Goal: Navigation & Orientation: Find specific page/section

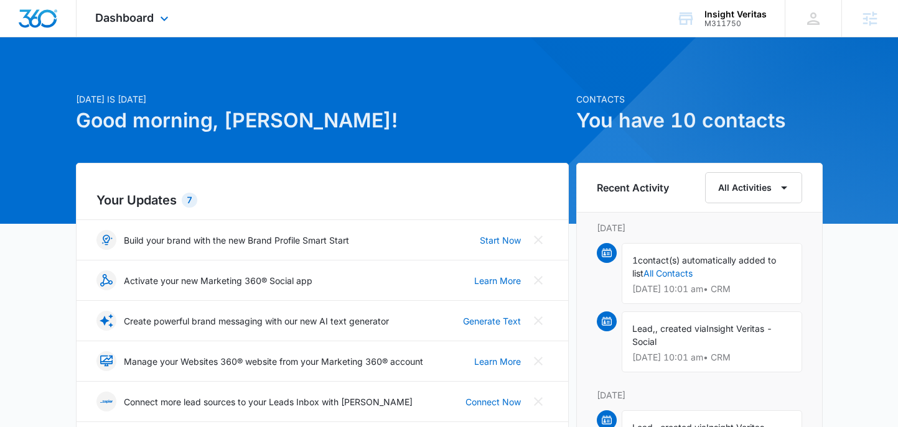
click at [128, 26] on div "Dashboard Apps Reputation Websites Forms CRM Email Social Payments POS Content …" at bounding box center [134, 18] width 114 height 37
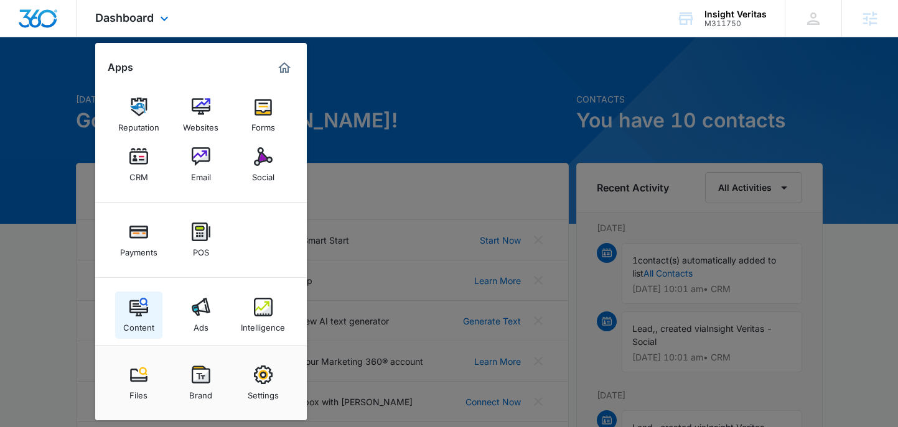
click at [147, 319] on div "Content" at bounding box center [138, 325] width 31 height 16
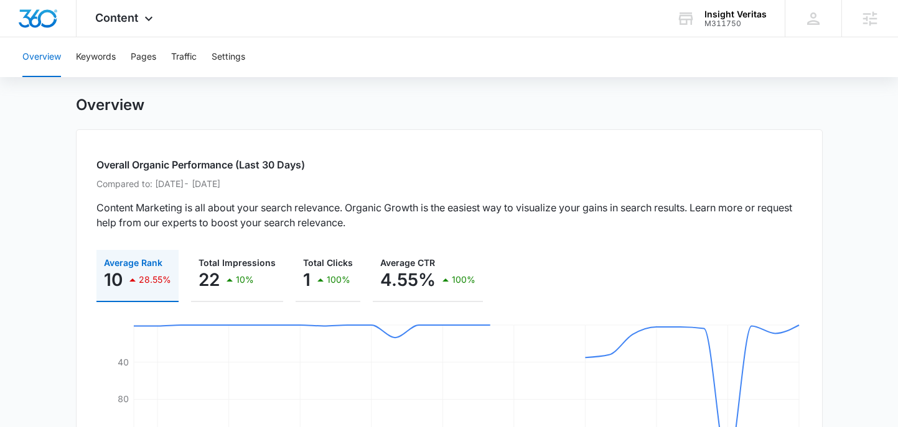
scroll to position [25, 0]
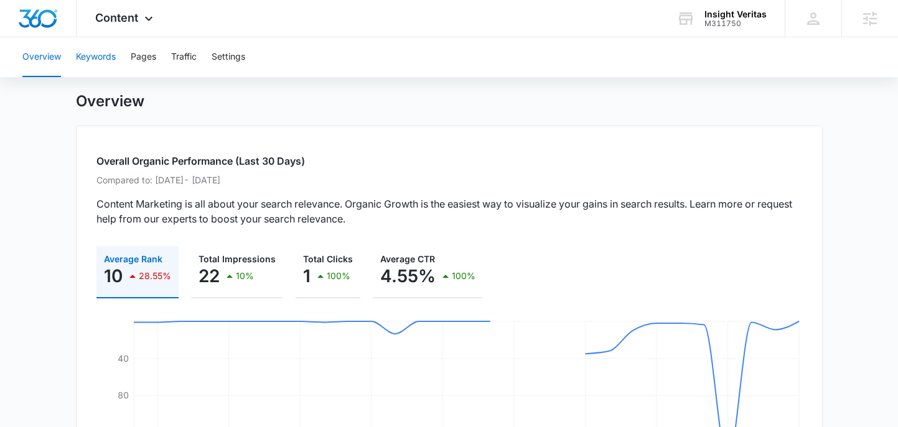
click at [103, 50] on button "Keywords" at bounding box center [96, 57] width 40 height 40
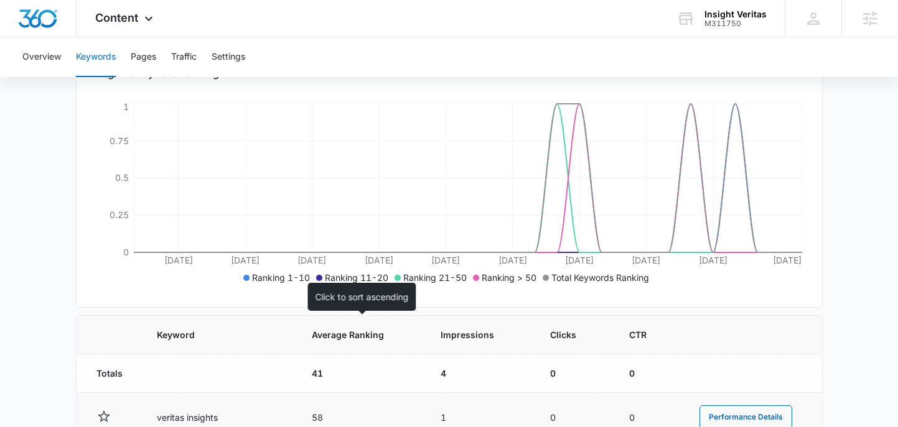
scroll to position [196, 0]
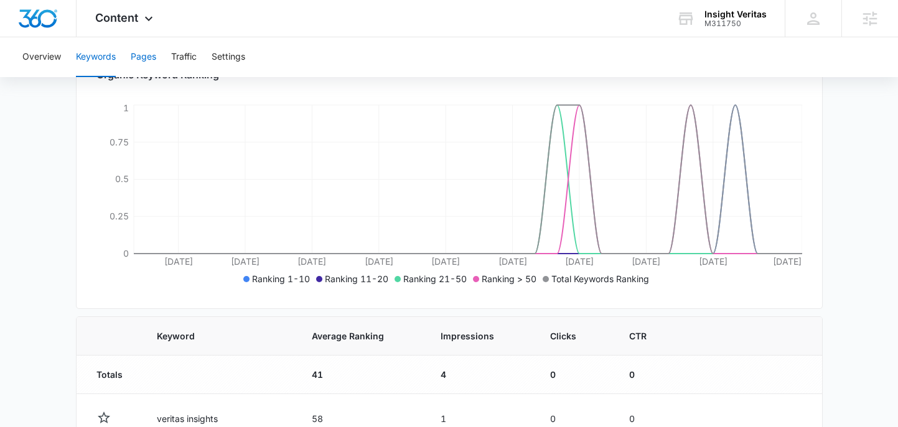
click at [142, 44] on button "Pages" at bounding box center [144, 57] width 26 height 40
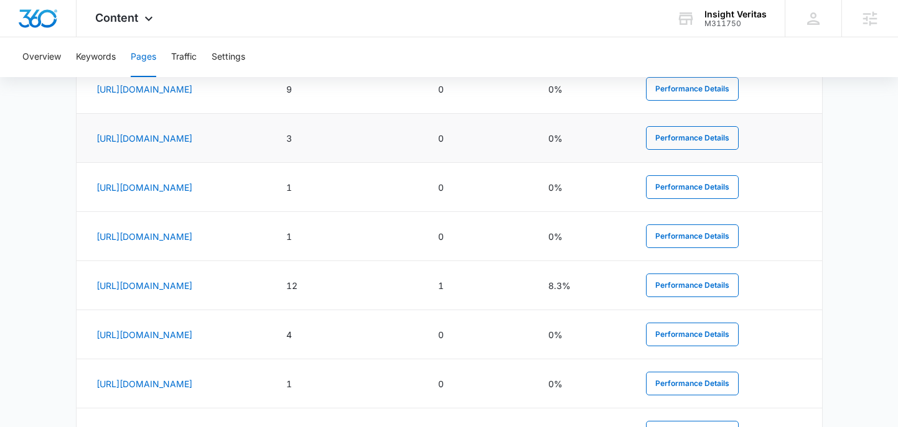
scroll to position [617, 0]
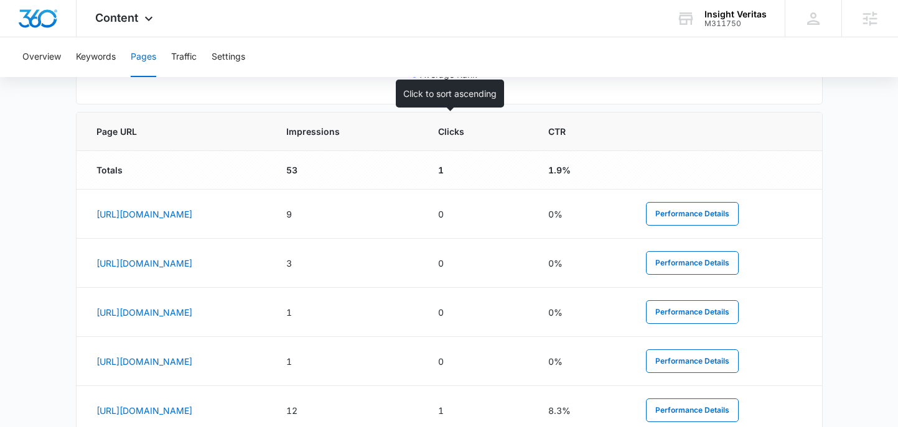
click at [389, 131] on span "Impressions" at bounding box center [337, 131] width 103 height 13
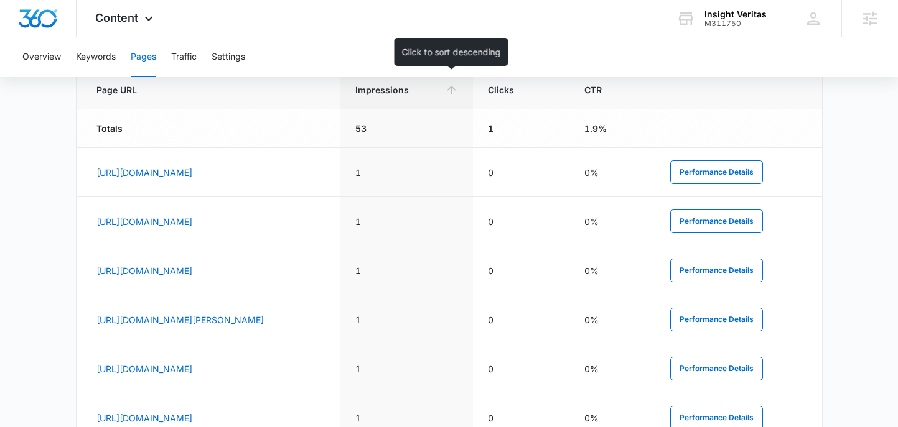
click at [440, 86] on span "Impressions" at bounding box center [397, 89] width 85 height 13
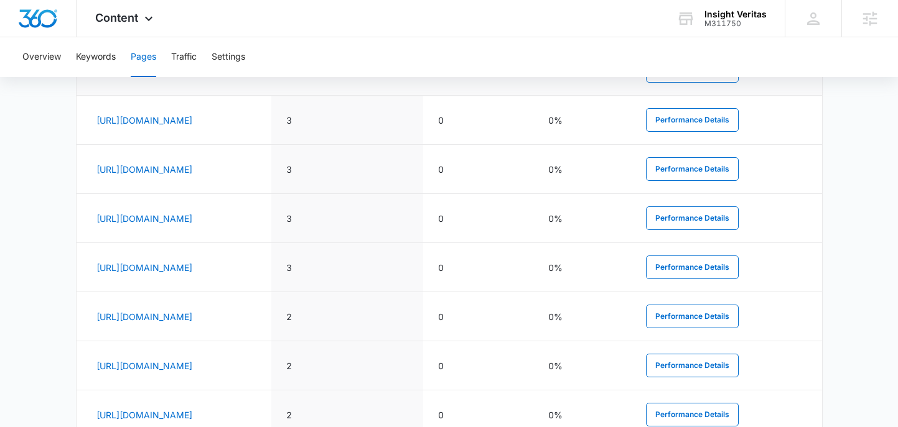
scroll to position [813, 0]
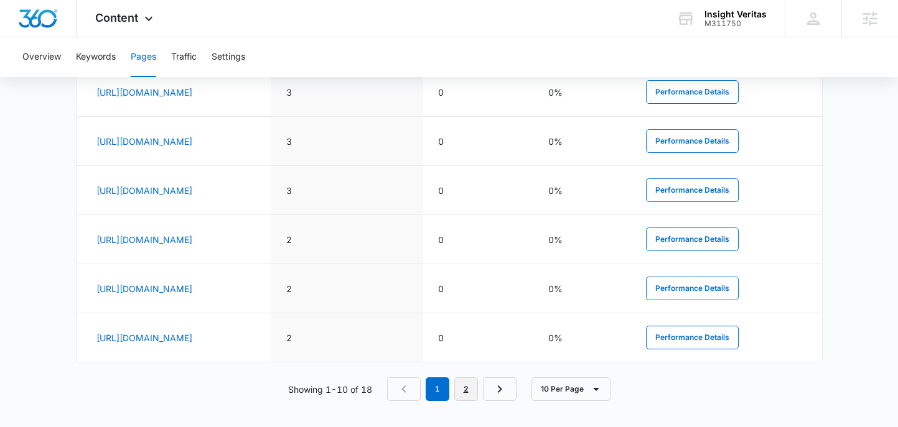
click at [461, 388] on link "2" at bounding box center [466, 390] width 24 height 24
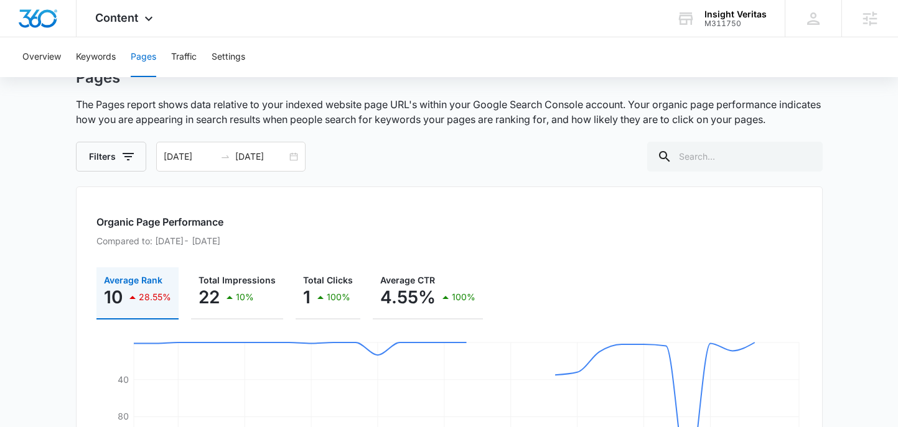
scroll to position [0, 0]
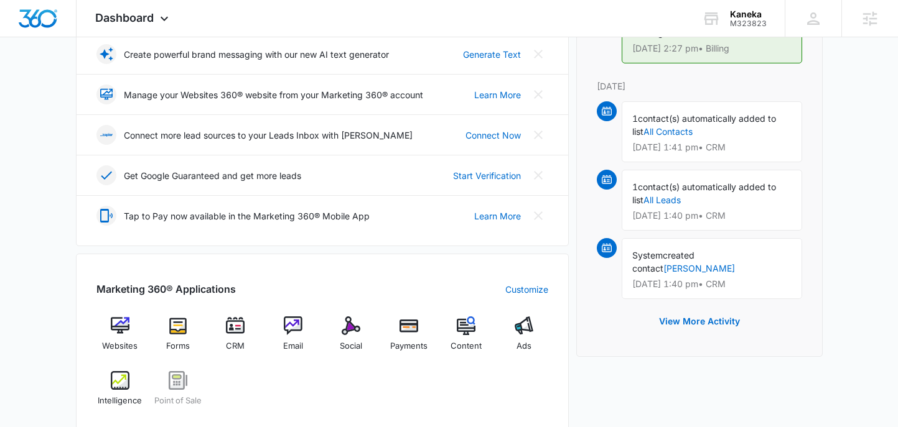
scroll to position [268, 0]
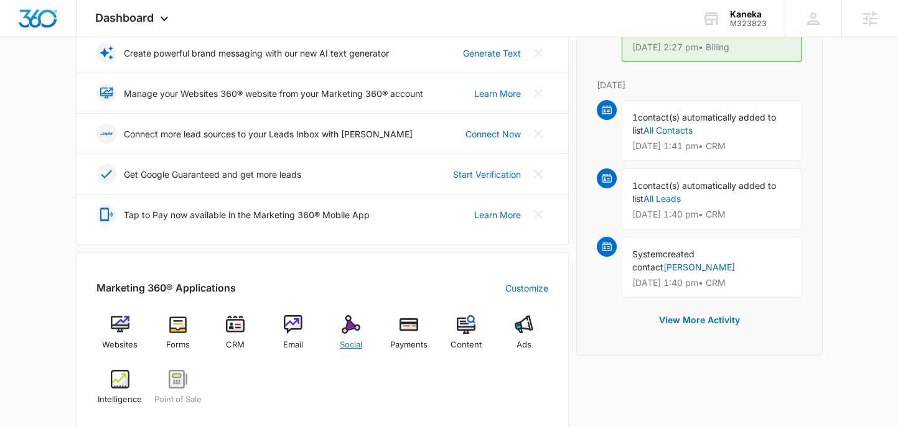
click at [347, 341] on span "Social" at bounding box center [351, 345] width 22 height 12
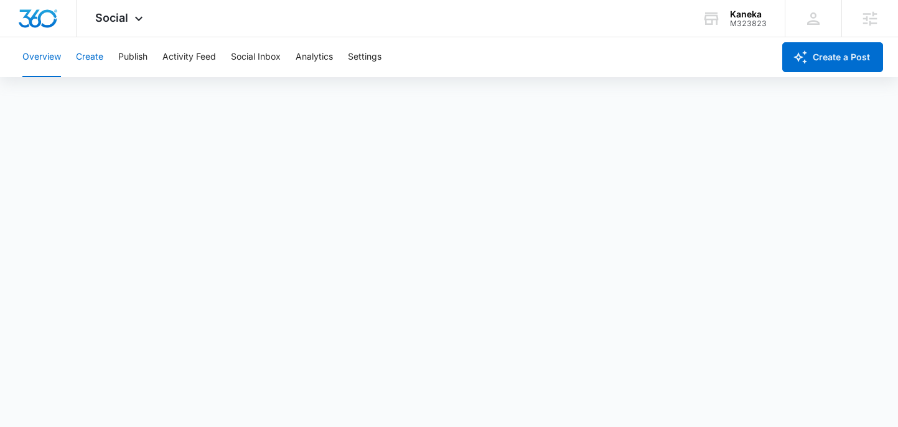
click at [95, 60] on button "Create" at bounding box center [89, 57] width 27 height 40
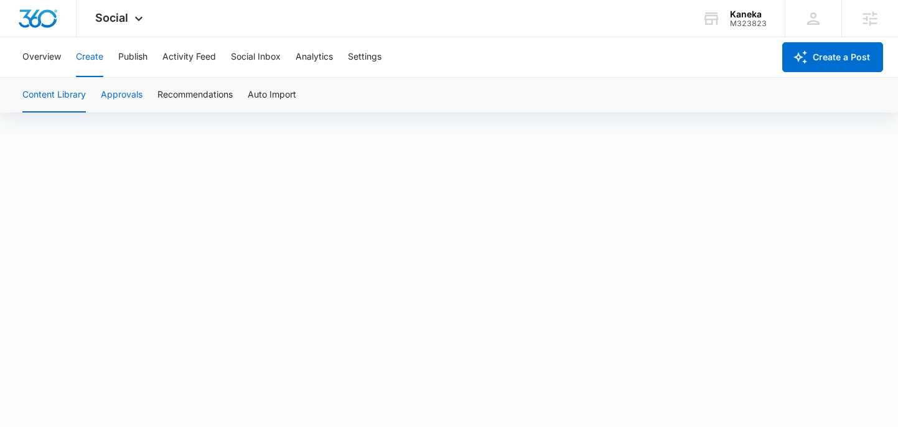
click at [119, 103] on button "Approvals" at bounding box center [122, 95] width 42 height 35
click at [121, 90] on button "Approvals" at bounding box center [122, 95] width 42 height 35
